Goal: Information Seeking & Learning: Learn about a topic

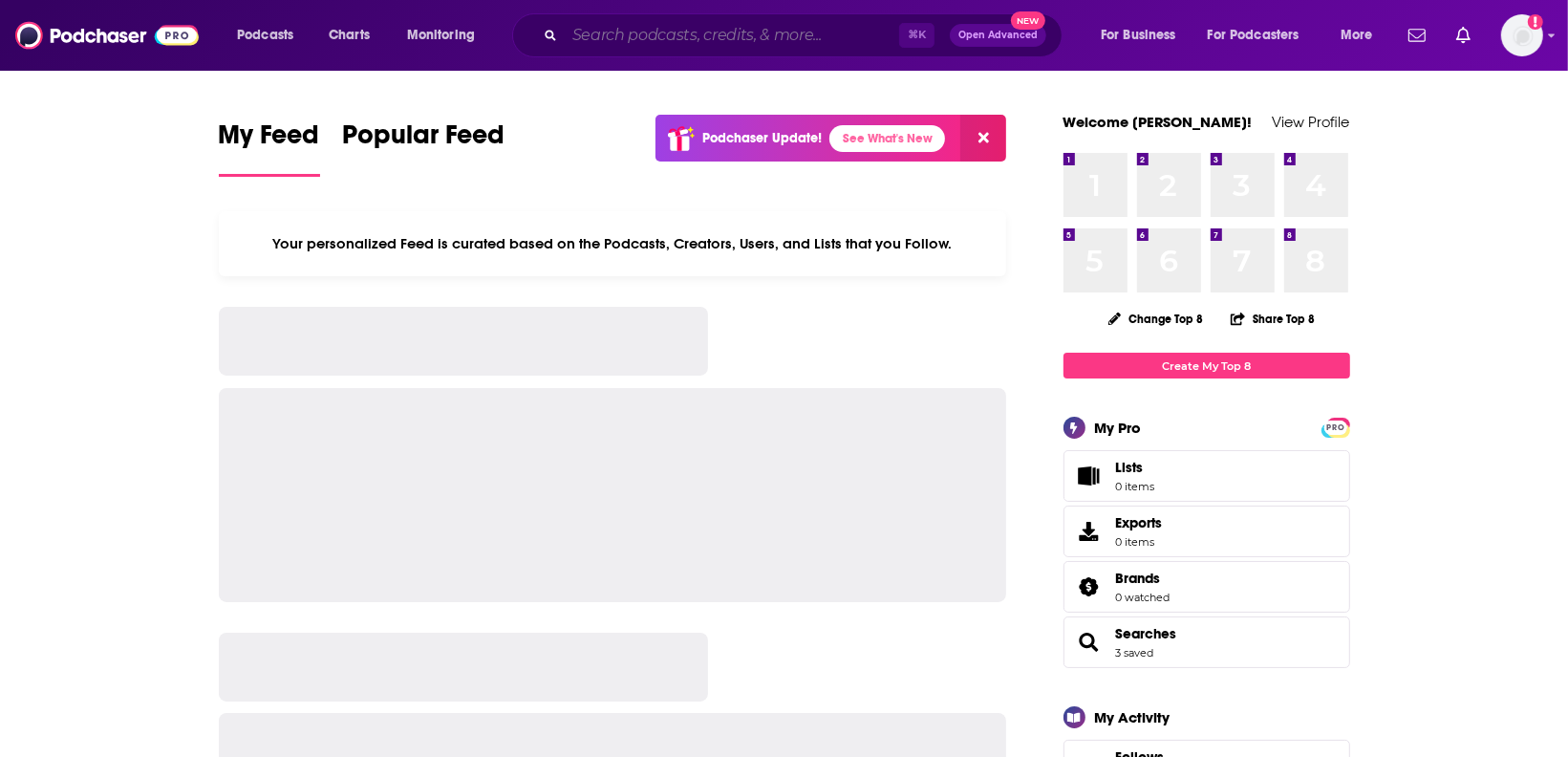
click at [682, 40] on input "Search podcasts, credits, & more..." at bounding box center [731, 34] width 334 height 30
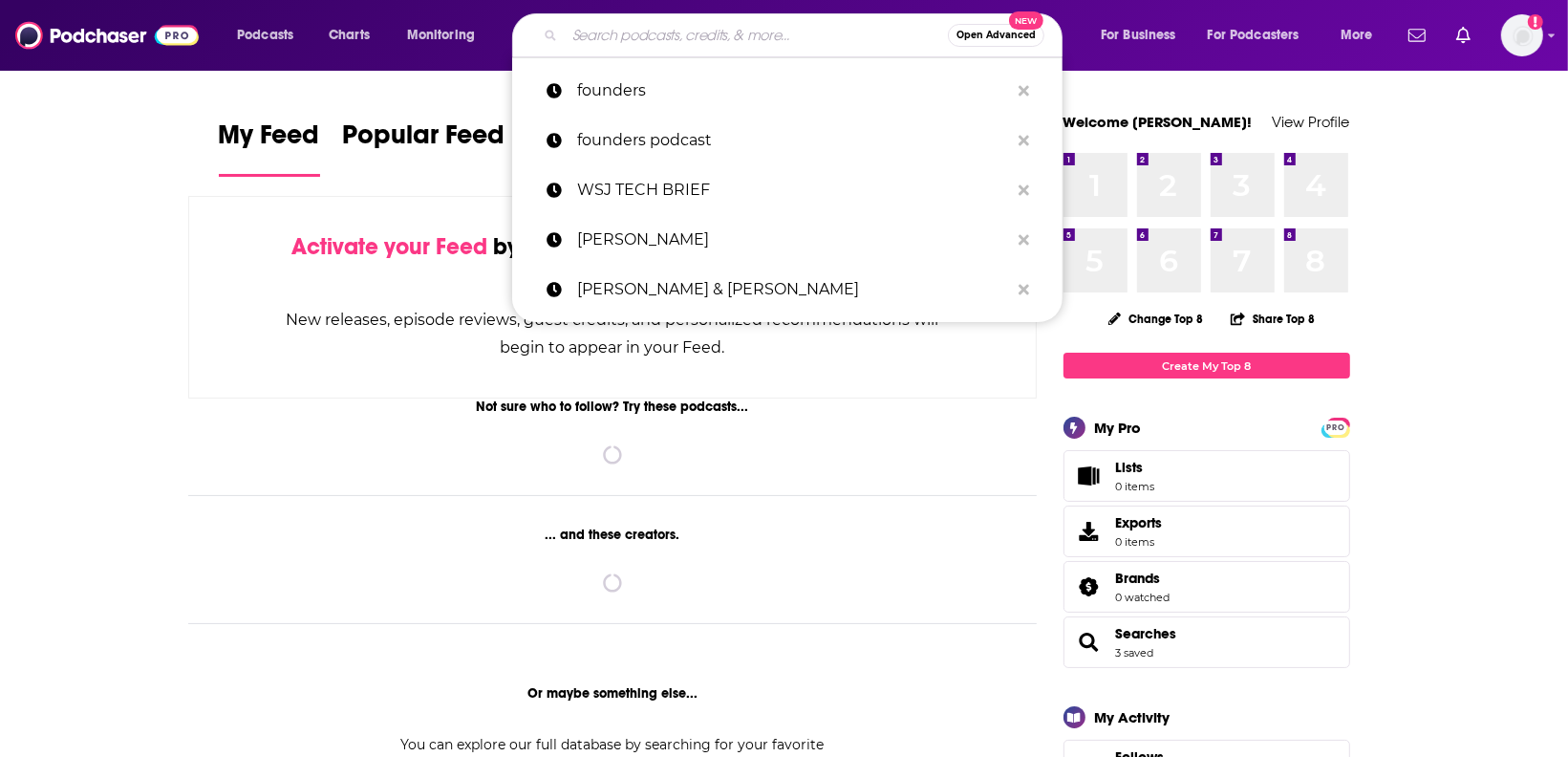
paste input "IFA Talk"
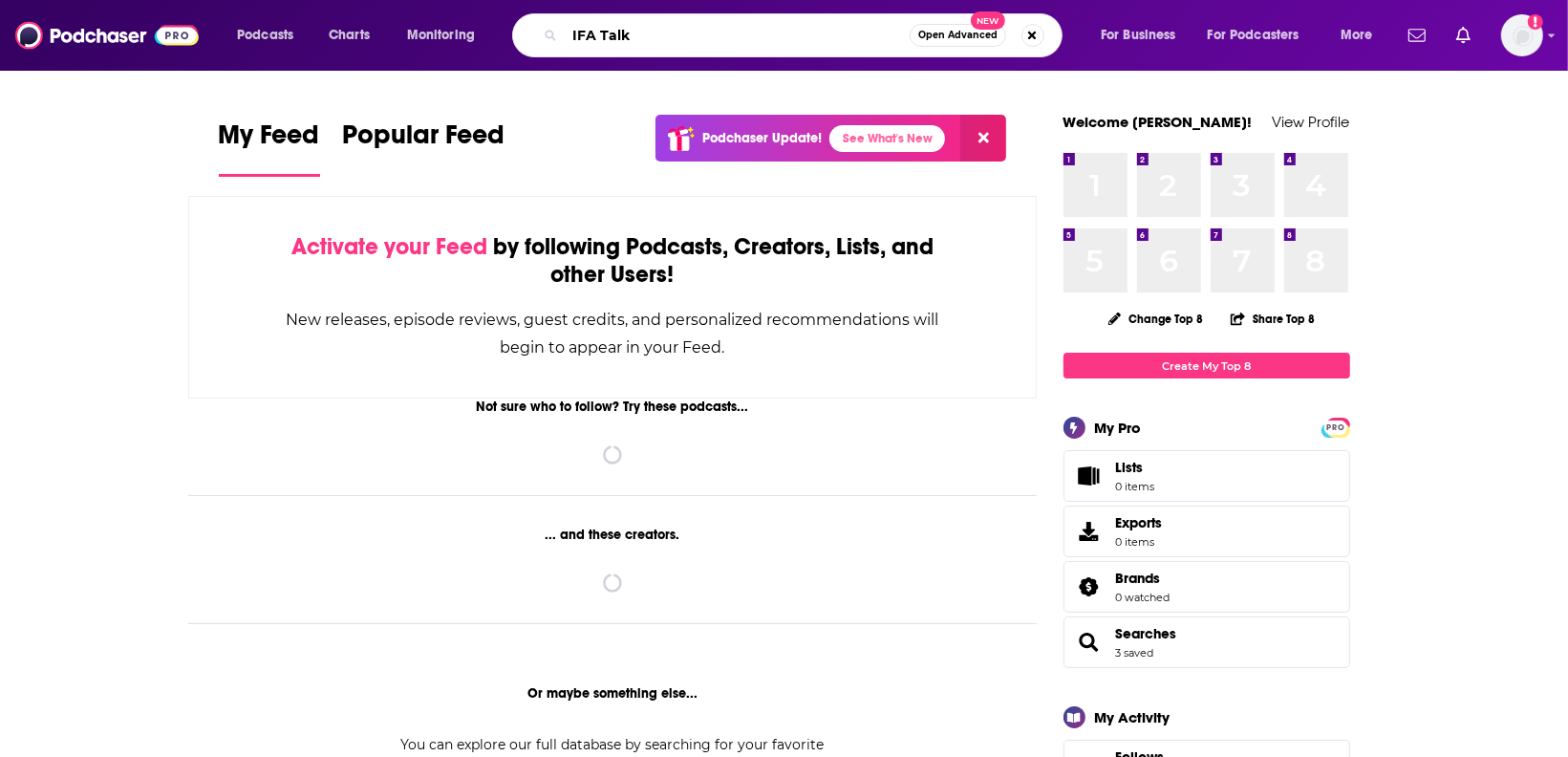
type input "IFA Talk"
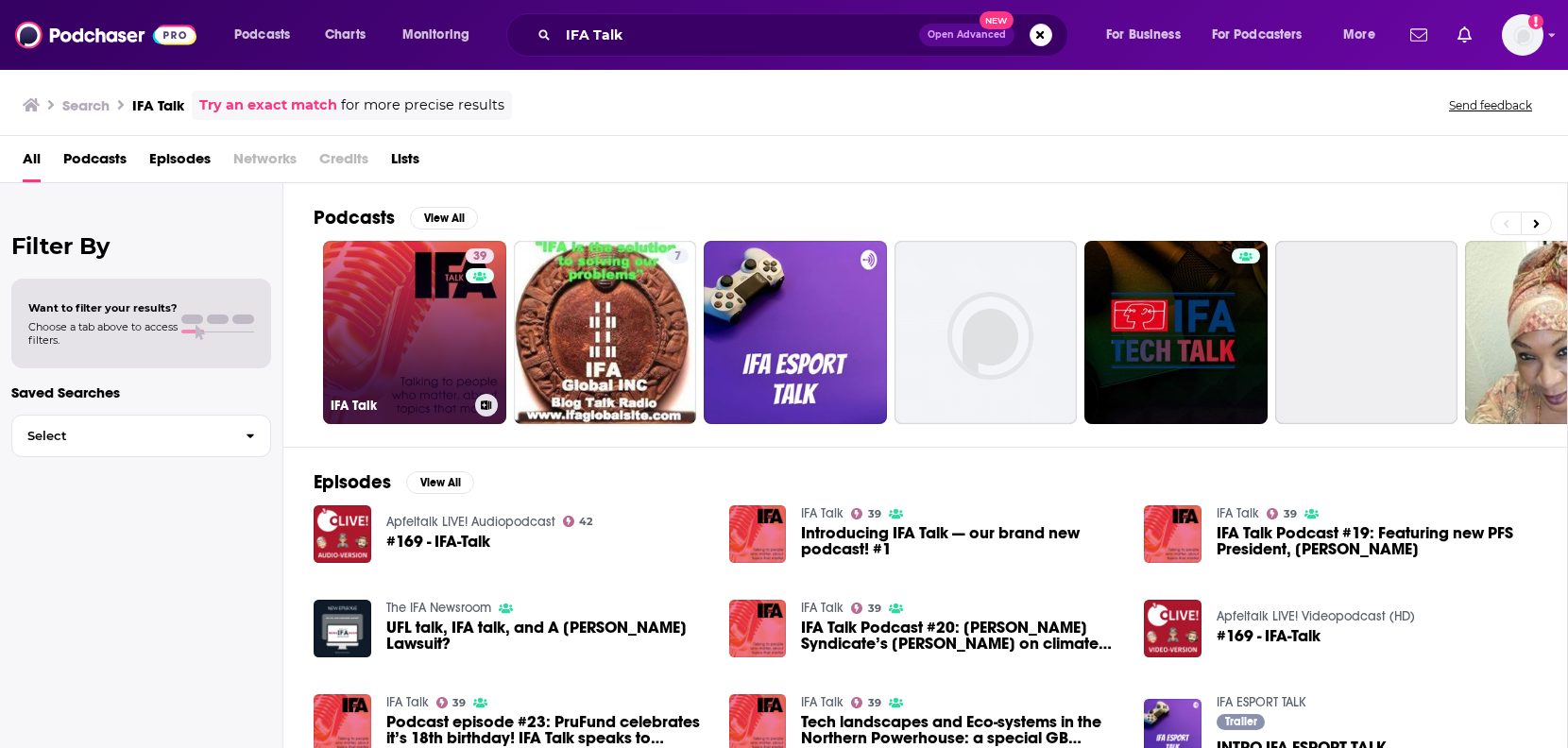
click at [477, 309] on div "39" at bounding box center [482, 322] width 33 height 146
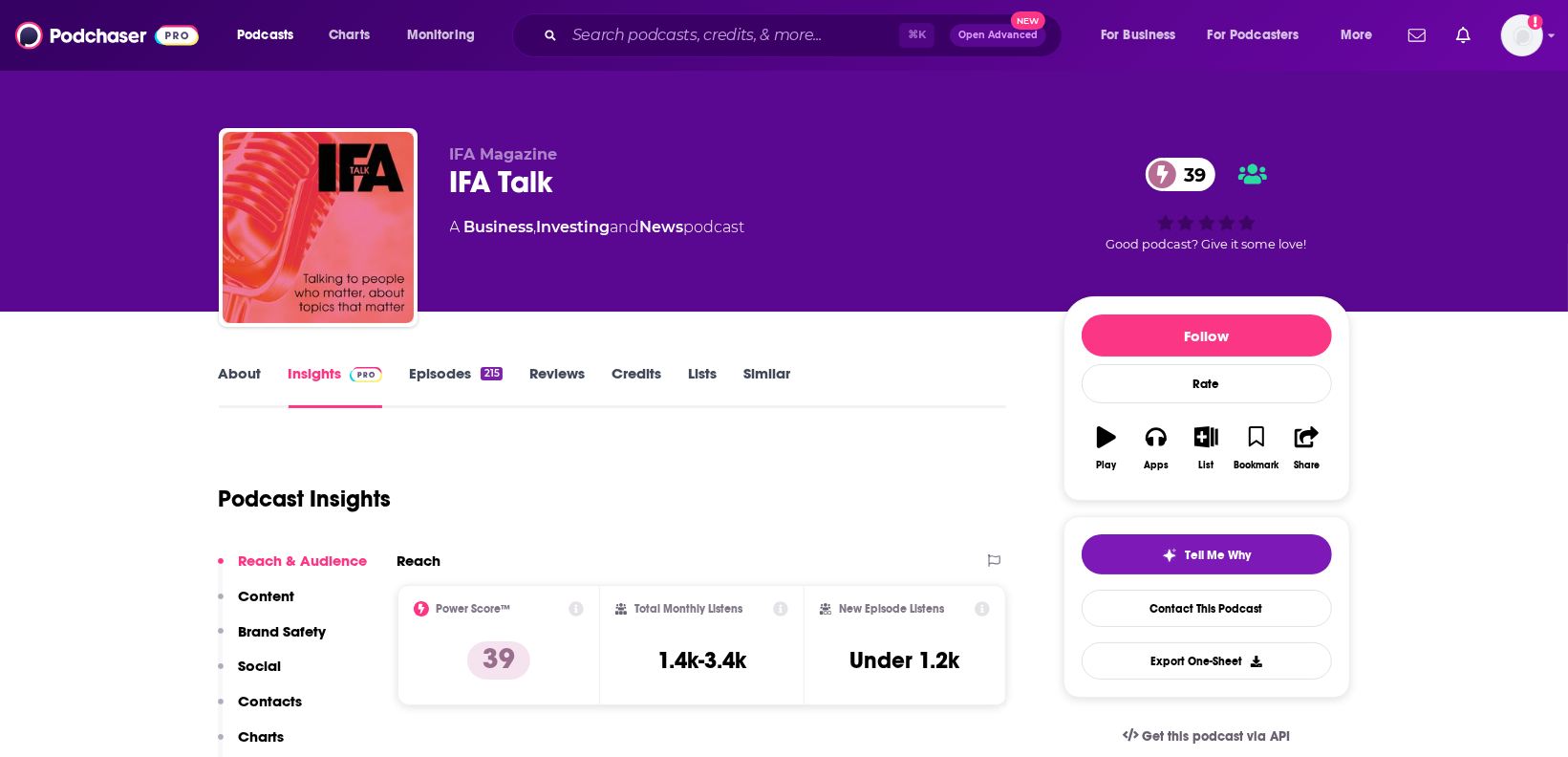
click at [240, 375] on link "About" at bounding box center [241, 385] width 43 height 44
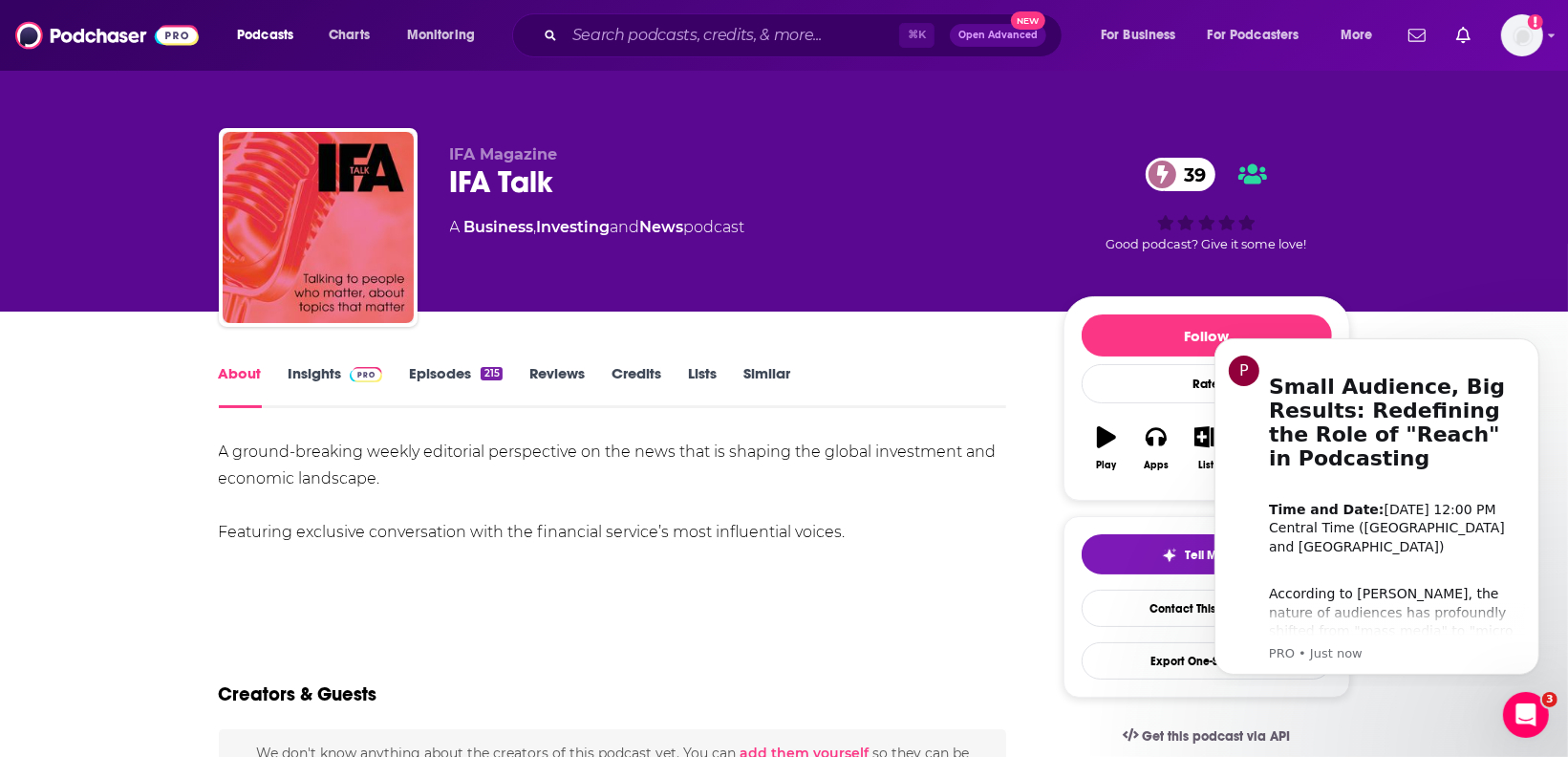
click at [319, 380] on link "Insights" at bounding box center [336, 385] width 94 height 44
